Goal: Transaction & Acquisition: Purchase product/service

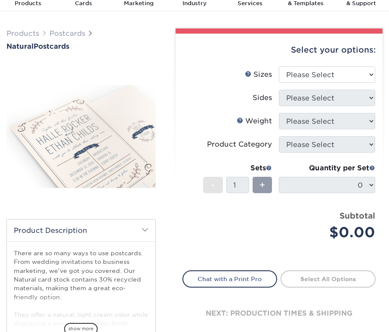
scroll to position [34, 0]
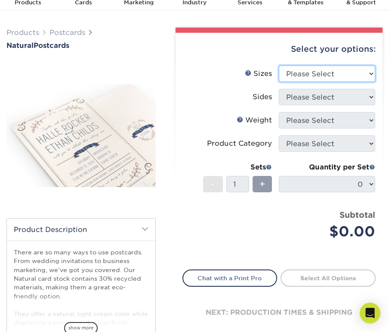
click at [329, 75] on select "Please Select 2" x 4" 2" x 6" 3.5" x 8.5" 4" x 6" 4" x 8.5" 4" x 9" 4.25" x 11"…" at bounding box center [327, 73] width 96 height 16
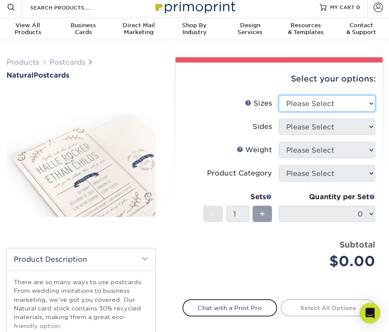
scroll to position [4, 0]
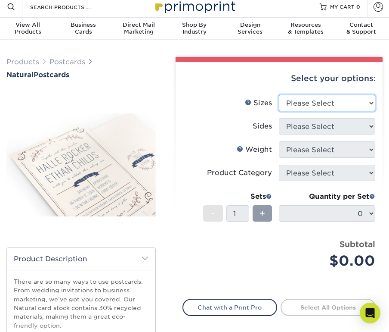
click at [299, 103] on select "Please Select 2" x 4" 2" x 6" 3.5" x 8.5" 4" x 6" 4" x 8.5" 4" x 9" 4.25" x 11"…" at bounding box center [327, 103] width 96 height 16
click at [321, 103] on select "Please Select 2" x 4" 2" x 6" 3.5" x 8.5" 4" x 6" 4" x 8.5" 4" x 9" 4.25" x 11"…" at bounding box center [327, 103] width 96 height 16
select select "4.00x6.00"
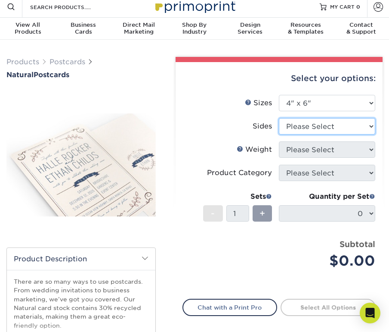
click at [325, 129] on select "Please Select Print Both Sides Print Front Only" at bounding box center [327, 126] width 96 height 16
select select "13abbda7-1d64-4f25-8bb2-c179b224825d"
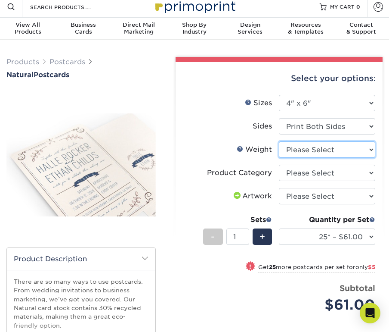
click at [320, 148] on select "Please Select 14PTNT" at bounding box center [327, 149] width 96 height 16
select select "14PTNT"
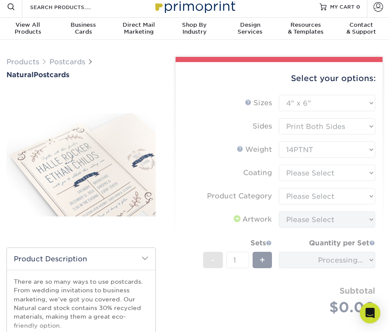
click at [314, 172] on form "Sizes Help Sizes Please Select 2" x 4" 2" x 6" 3.5" x 8.5" 4" x 6" 4" x 8.5" 4"…" at bounding box center [279, 215] width 193 height 240
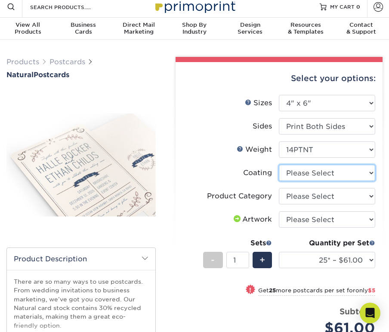
click at [314, 172] on select at bounding box center [327, 173] width 96 height 16
select select "3e7618de-abca-4bda-9f97-8b9129e913d8"
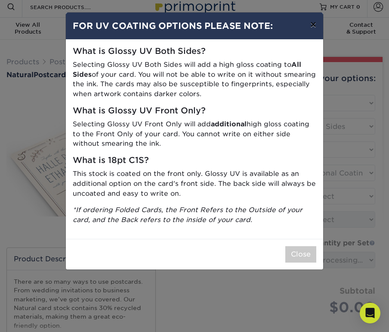
click at [315, 25] on button "×" at bounding box center [314, 24] width 20 height 24
